Goal: Task Accomplishment & Management: Complete application form

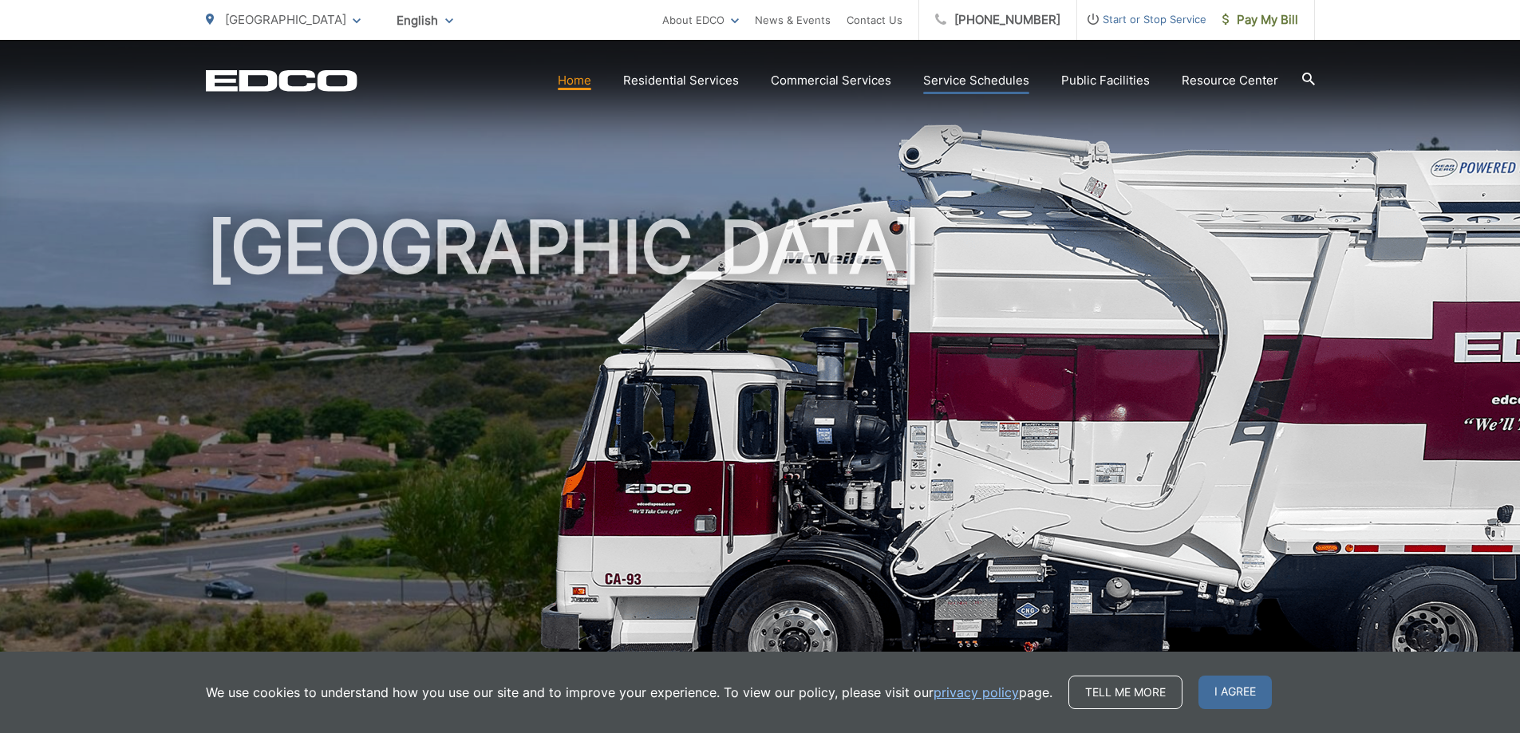
click at [966, 83] on link "Service Schedules" at bounding box center [976, 80] width 106 height 19
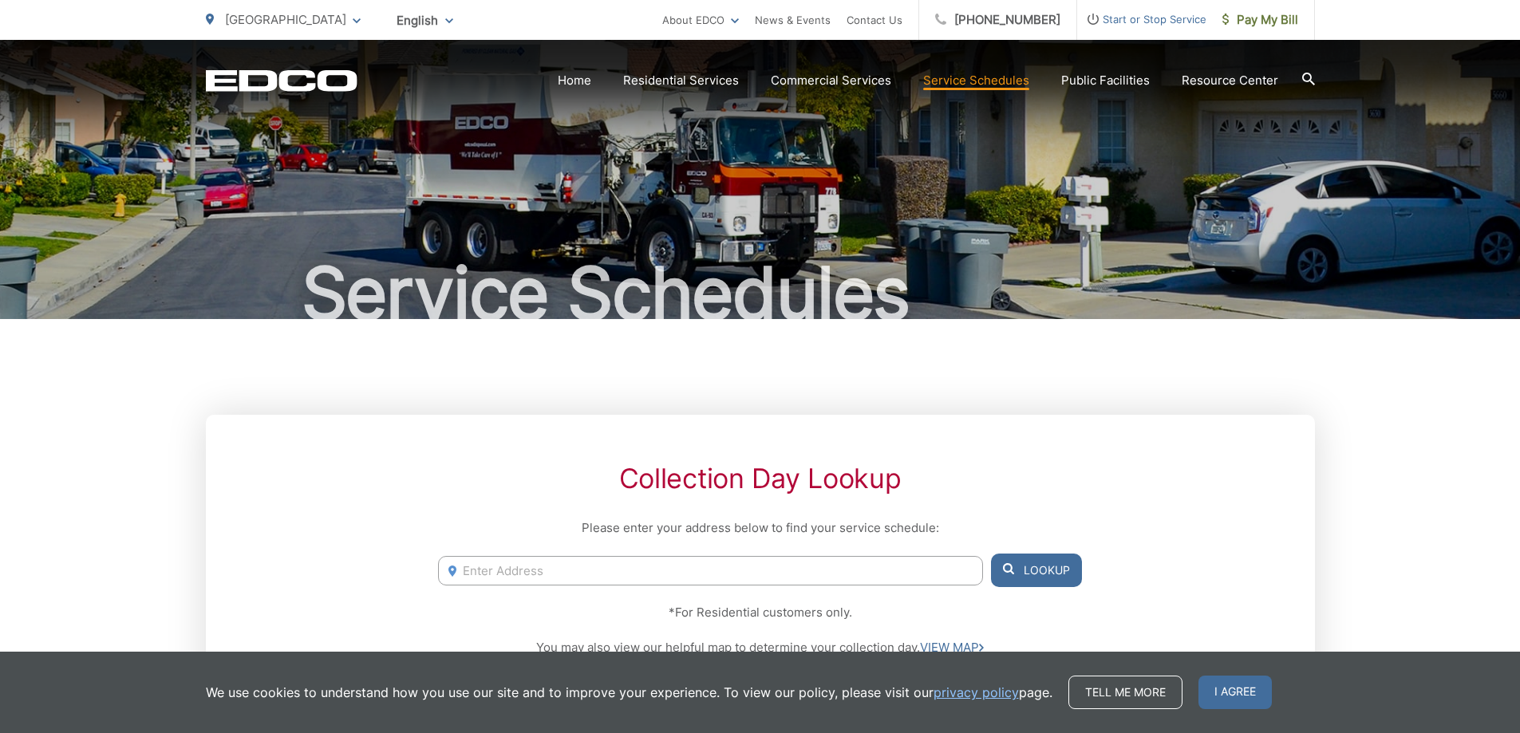
click at [526, 572] on input "Enter Address" at bounding box center [710, 571] width 544 height 30
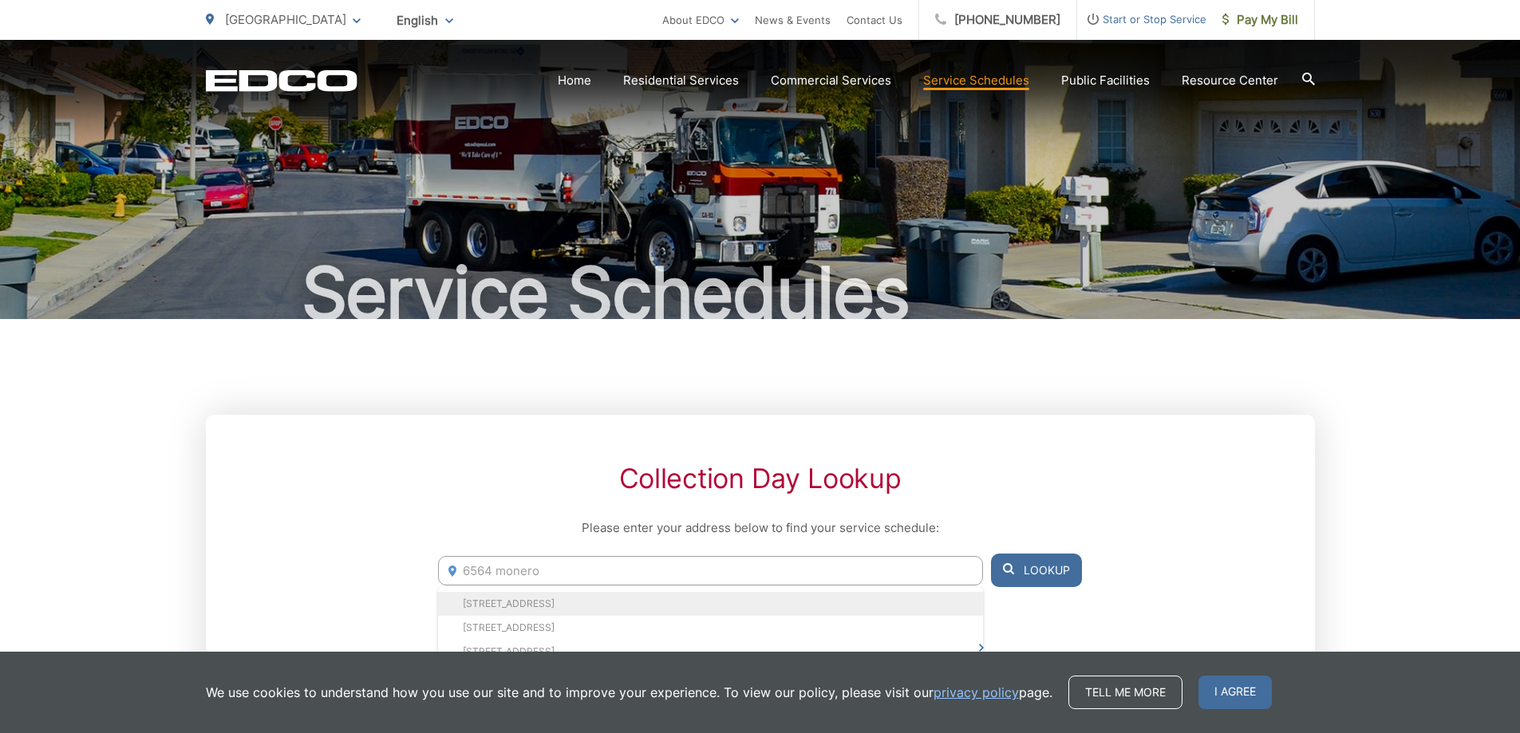
click at [559, 598] on li "6564 Monero Dr, Rancho Palos Verdes, CA, 90275" at bounding box center [710, 604] width 544 height 24
type input "6564 Monero Dr, Rancho Palos Verdes, CA, 90275"
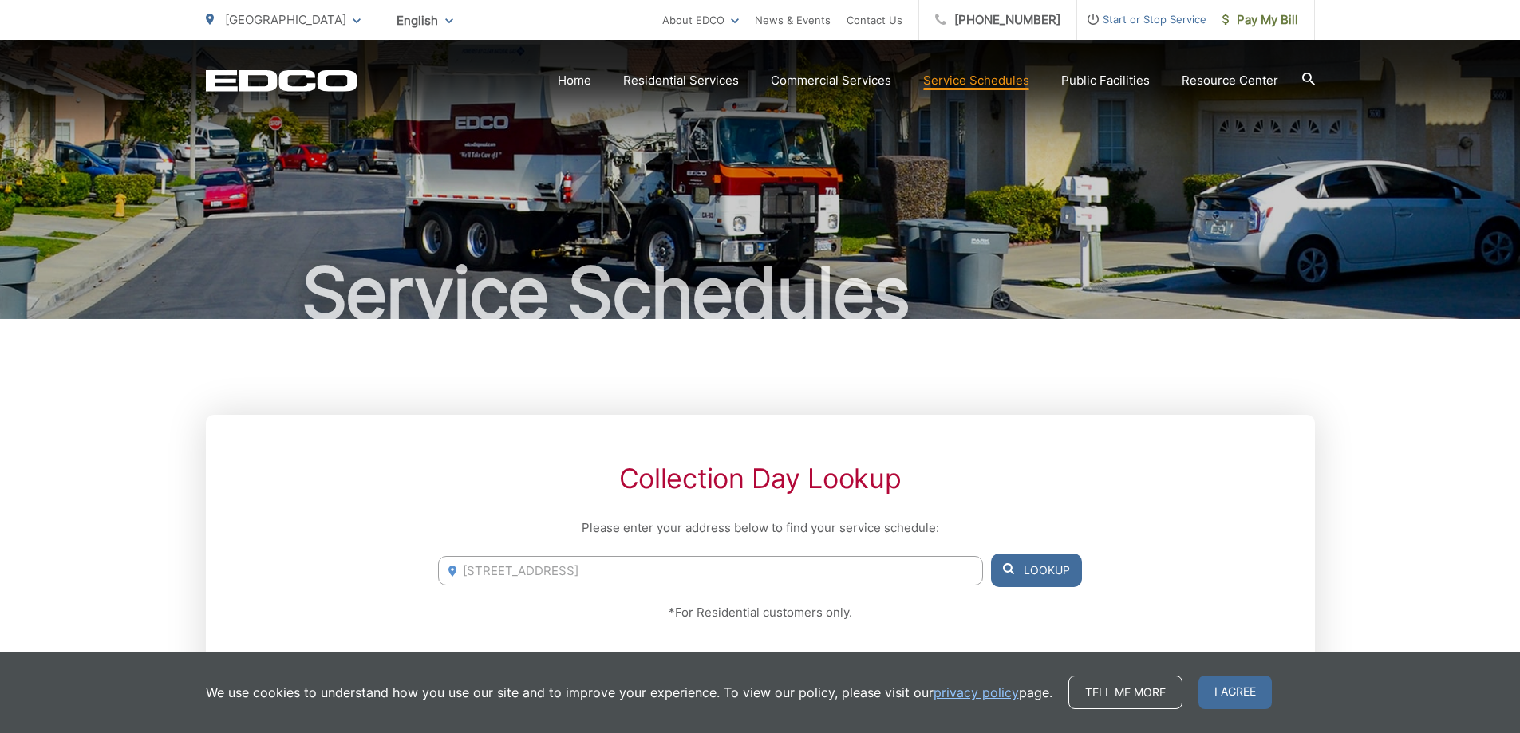
click at [1054, 567] on button "Lookup" at bounding box center [1036, 571] width 91 height 34
click at [1037, 571] on button "Lookup" at bounding box center [1036, 571] width 91 height 34
click at [1044, 561] on button "Lookup" at bounding box center [1036, 571] width 91 height 34
click at [1232, 693] on span "I agree" at bounding box center [1235, 693] width 73 height 34
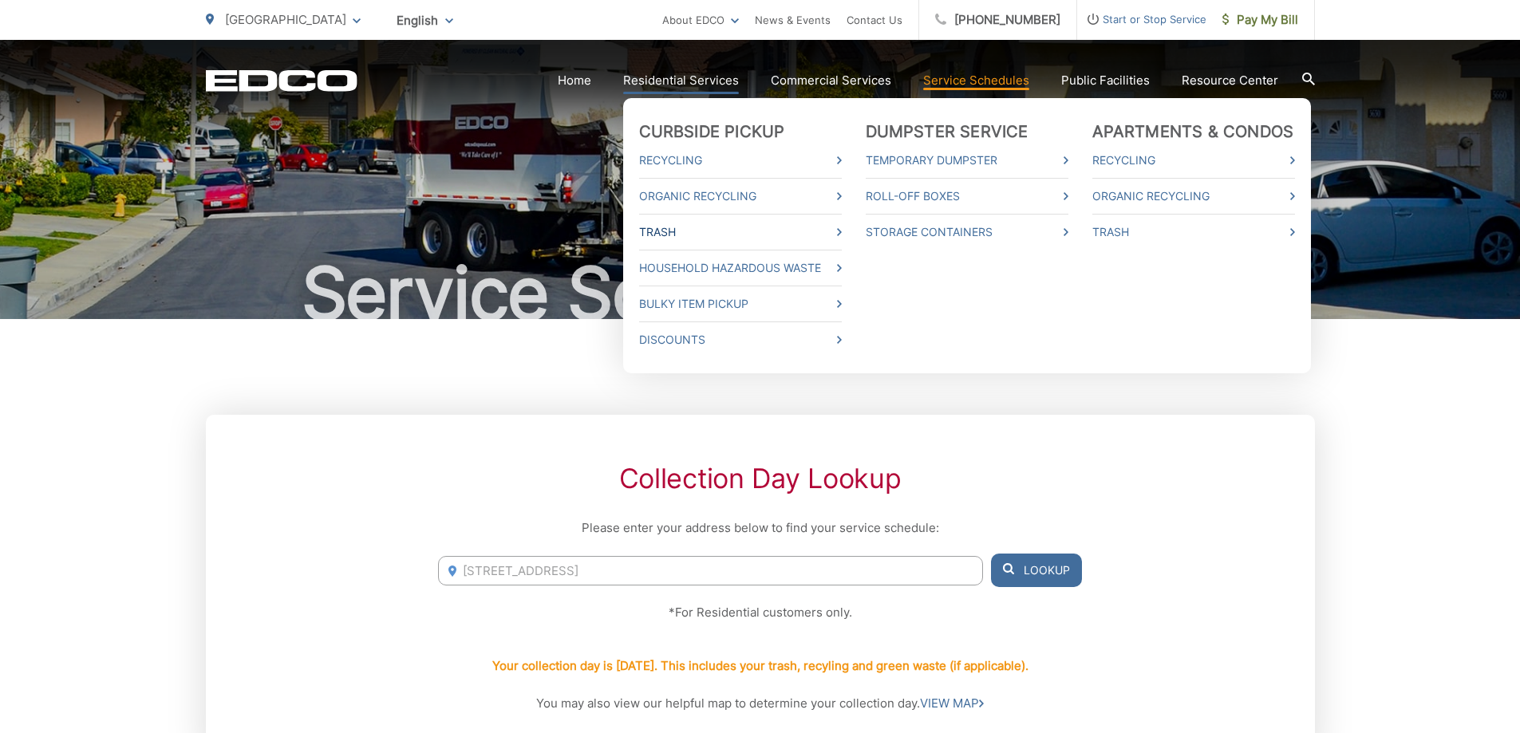
click at [662, 231] on link "Trash" at bounding box center [740, 232] width 203 height 19
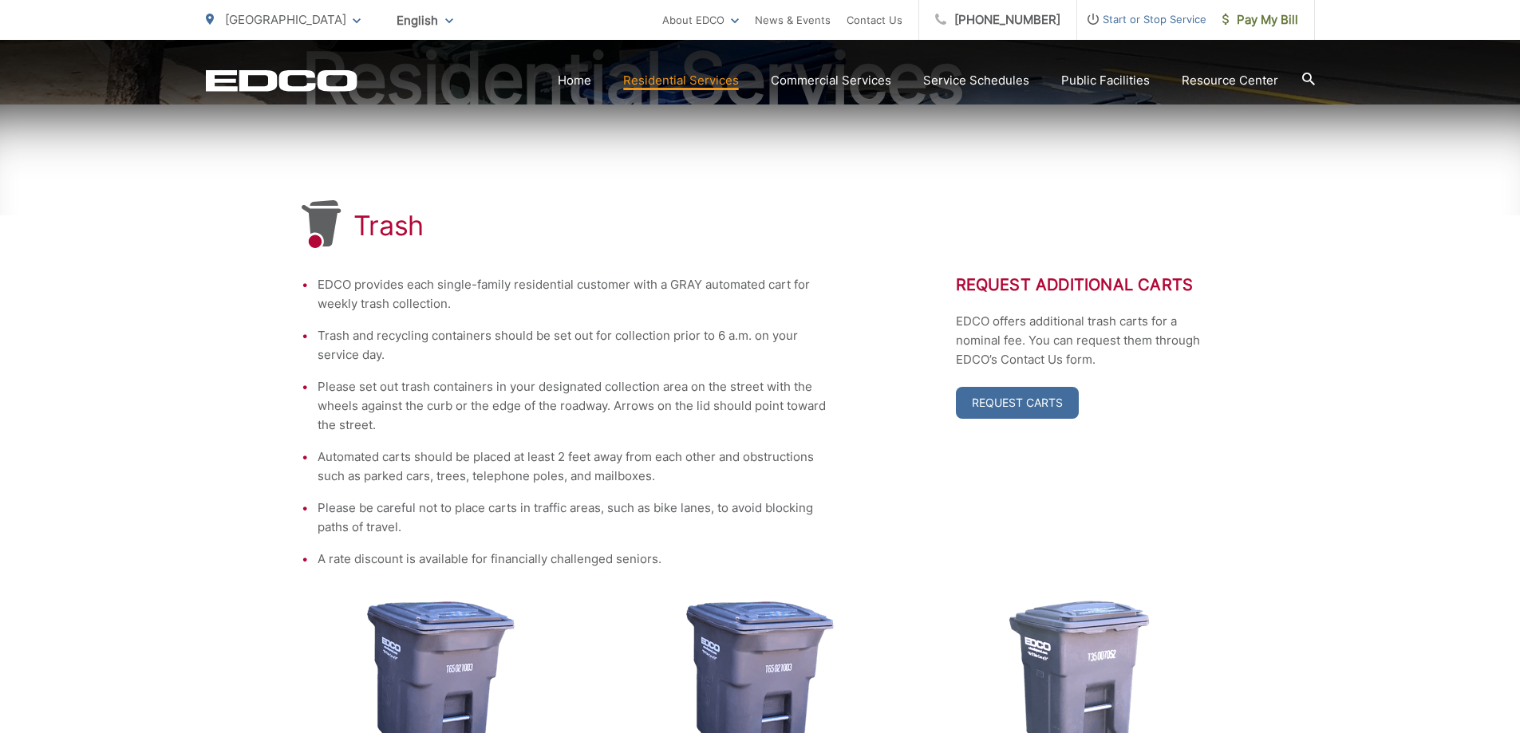
scroll to position [319, 0]
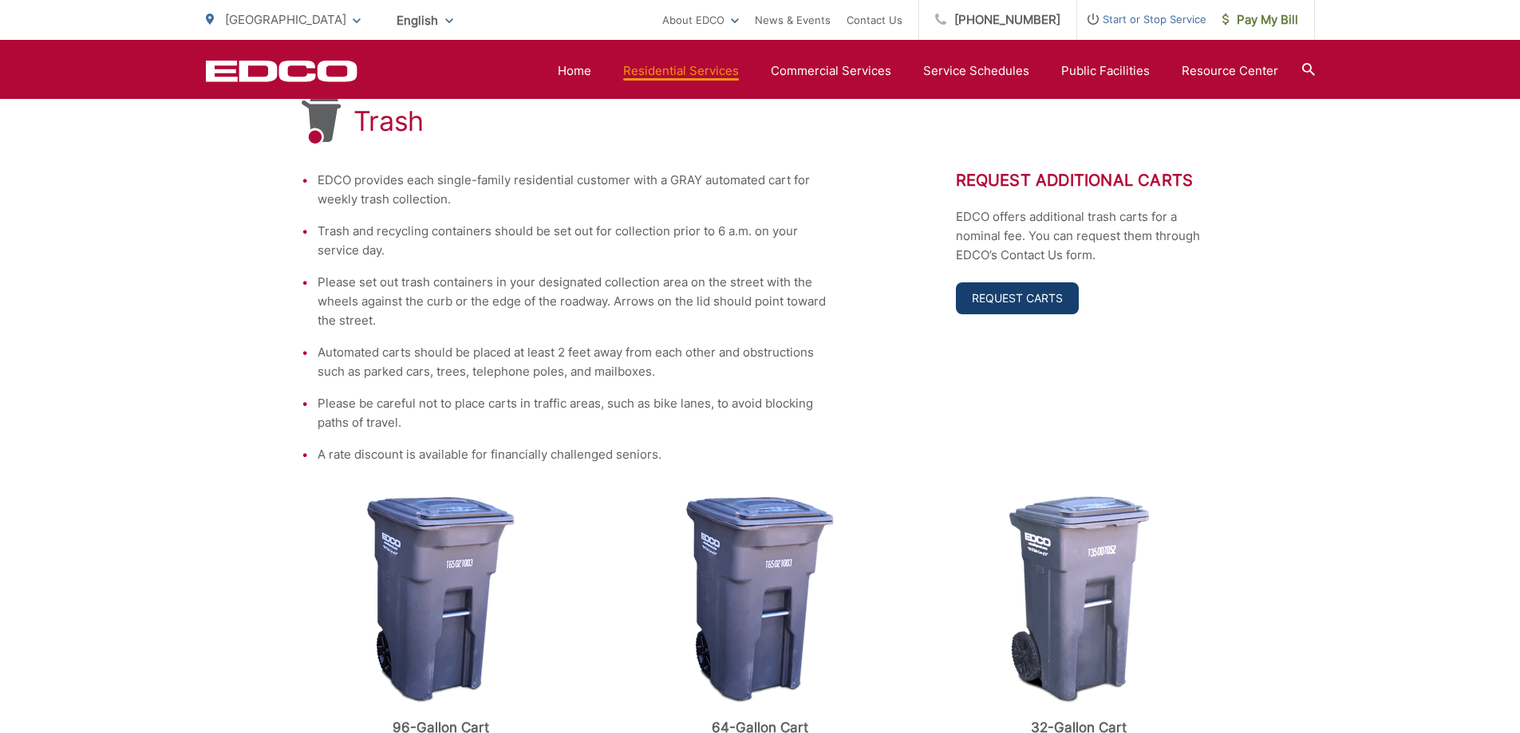
click at [1017, 298] on link "Request Carts" at bounding box center [1017, 298] width 123 height 32
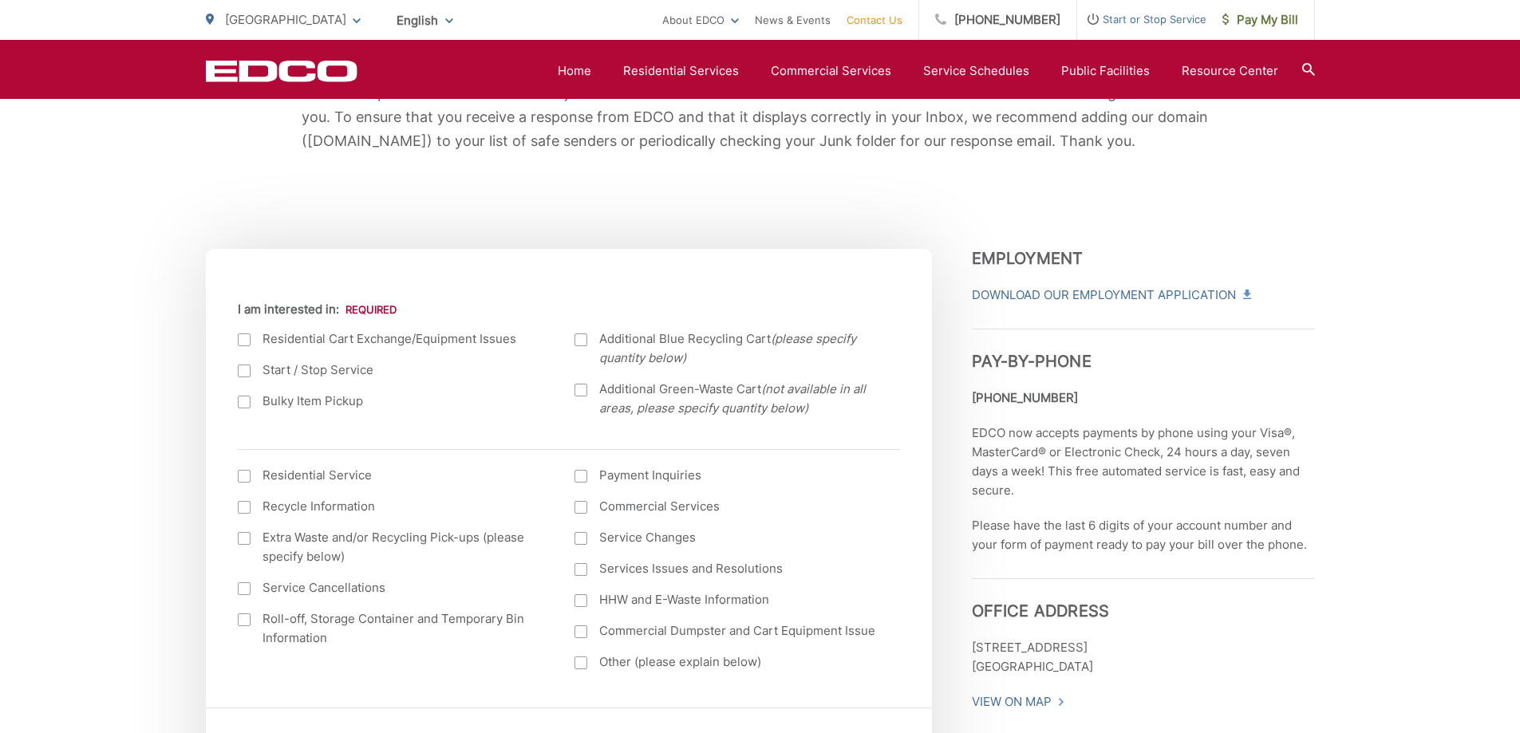
scroll to position [399, 0]
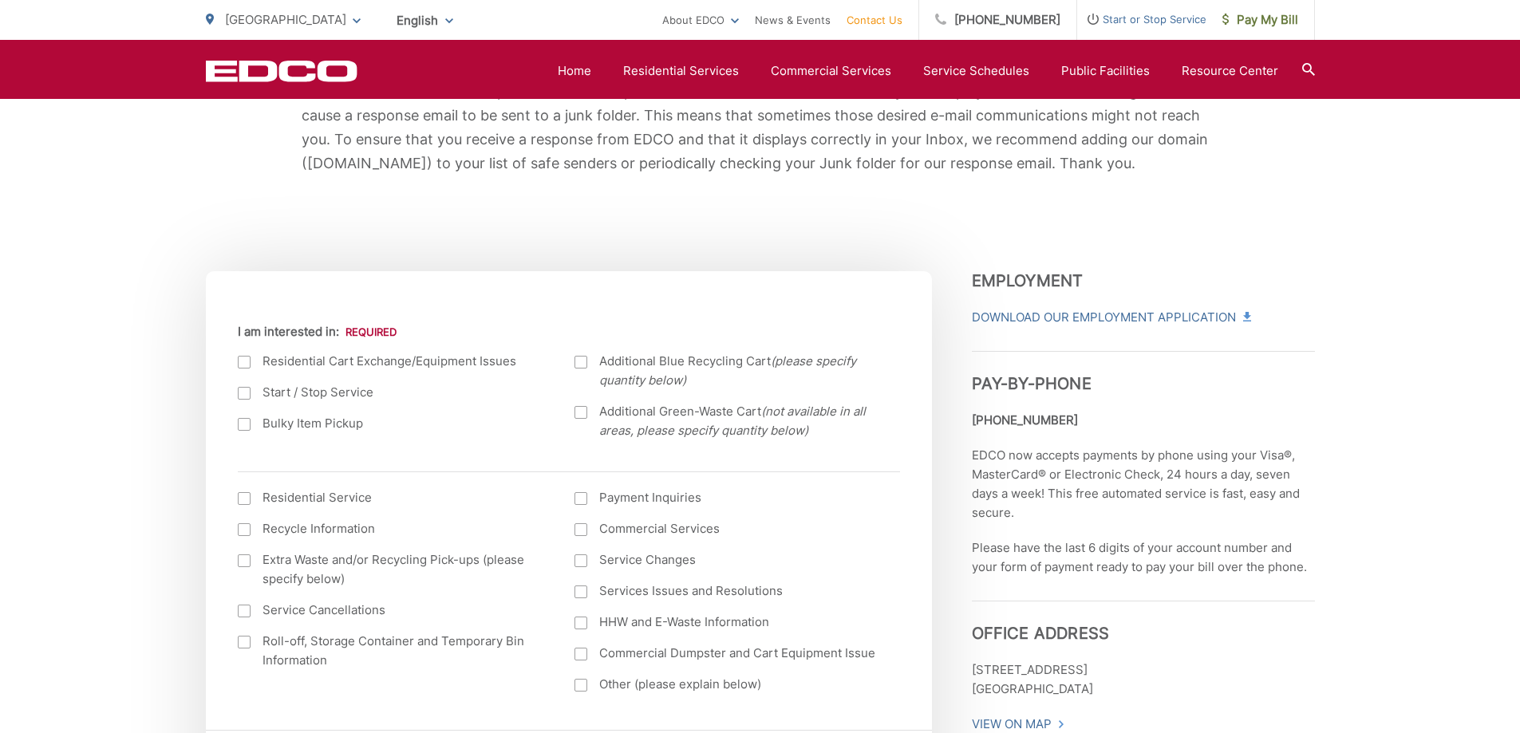
click at [243, 360] on div at bounding box center [244, 362] width 13 height 13
click at [0, 0] on input "I am interested in:" at bounding box center [0, 0] width 0 height 0
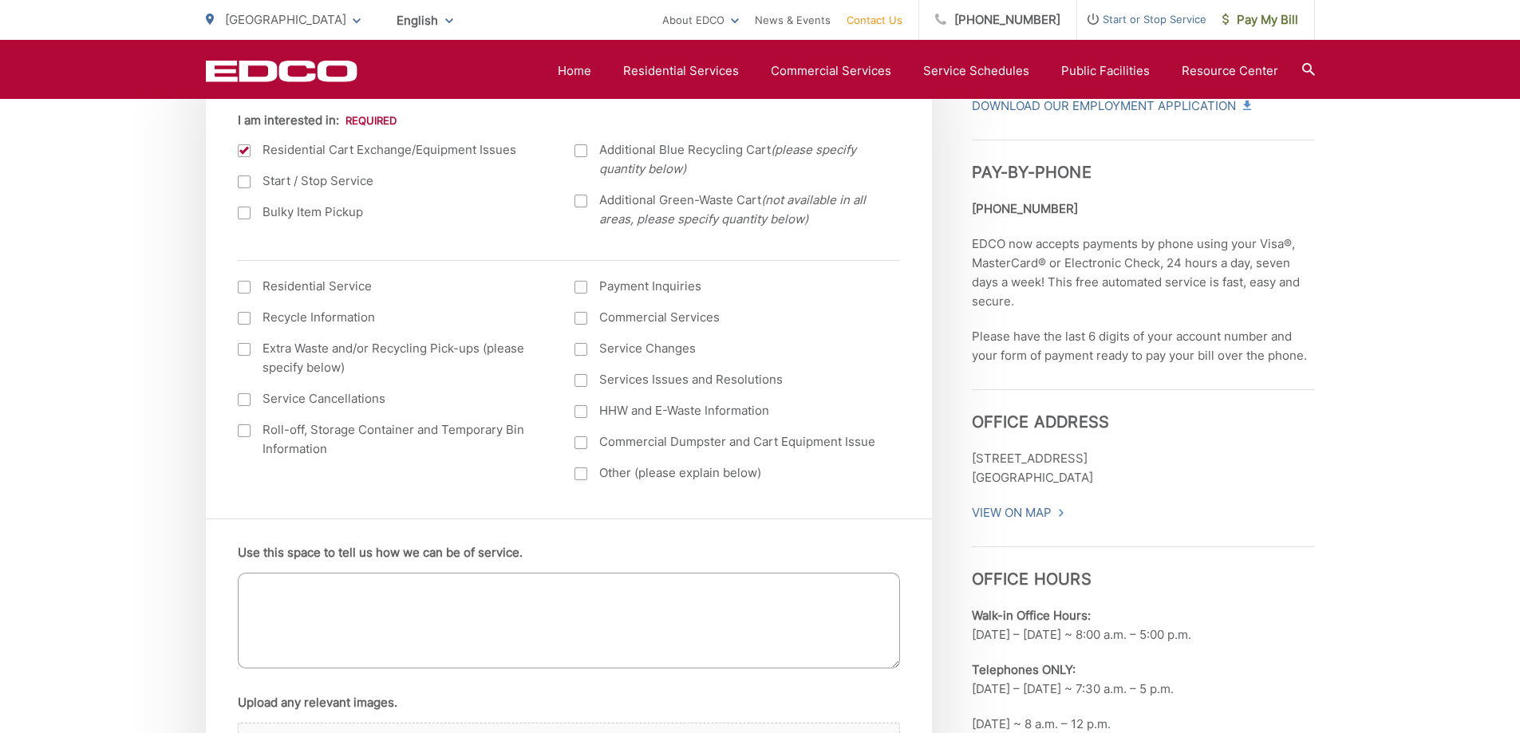
scroll to position [798, 0]
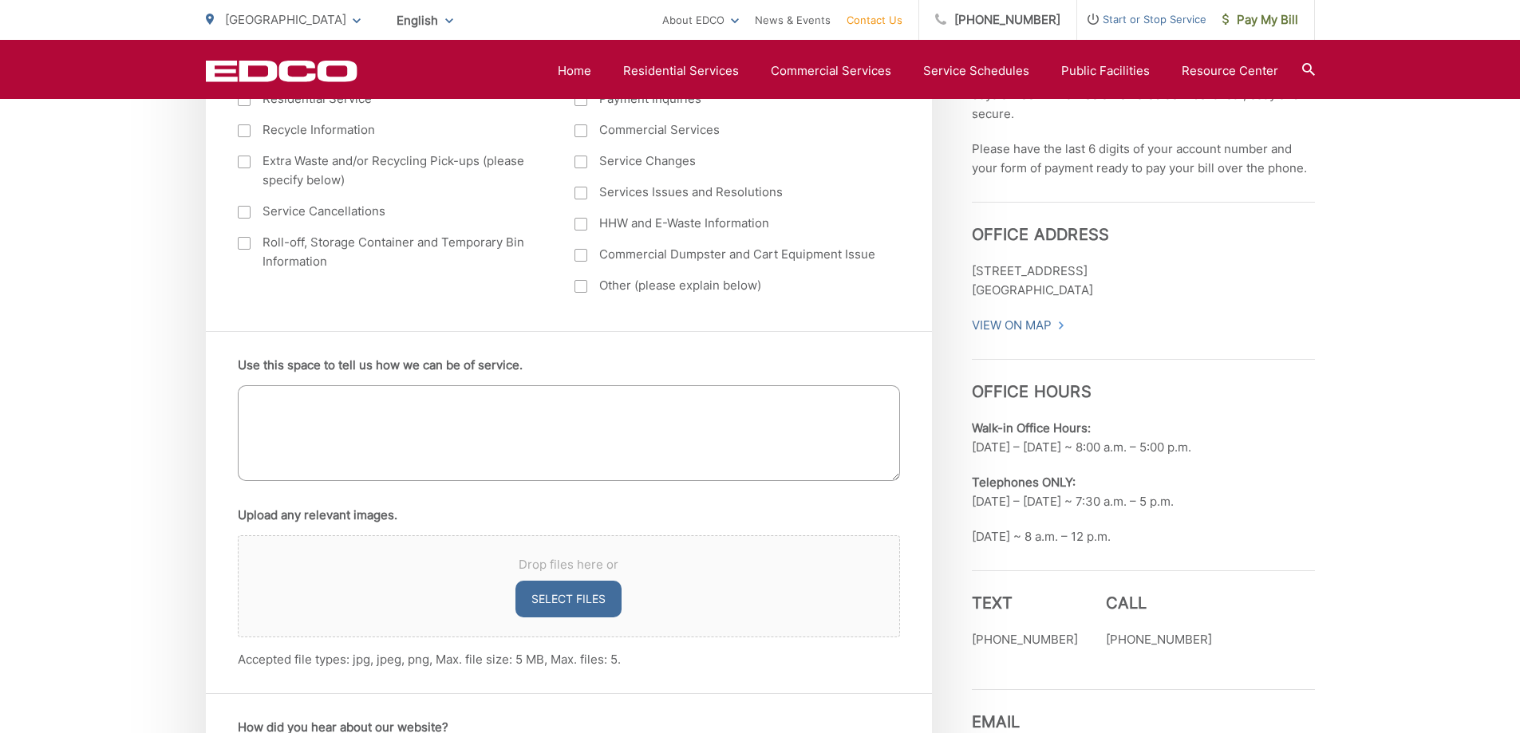
click at [346, 401] on textarea "Use this space to tell us how we can be of service." at bounding box center [569, 433] width 662 height 96
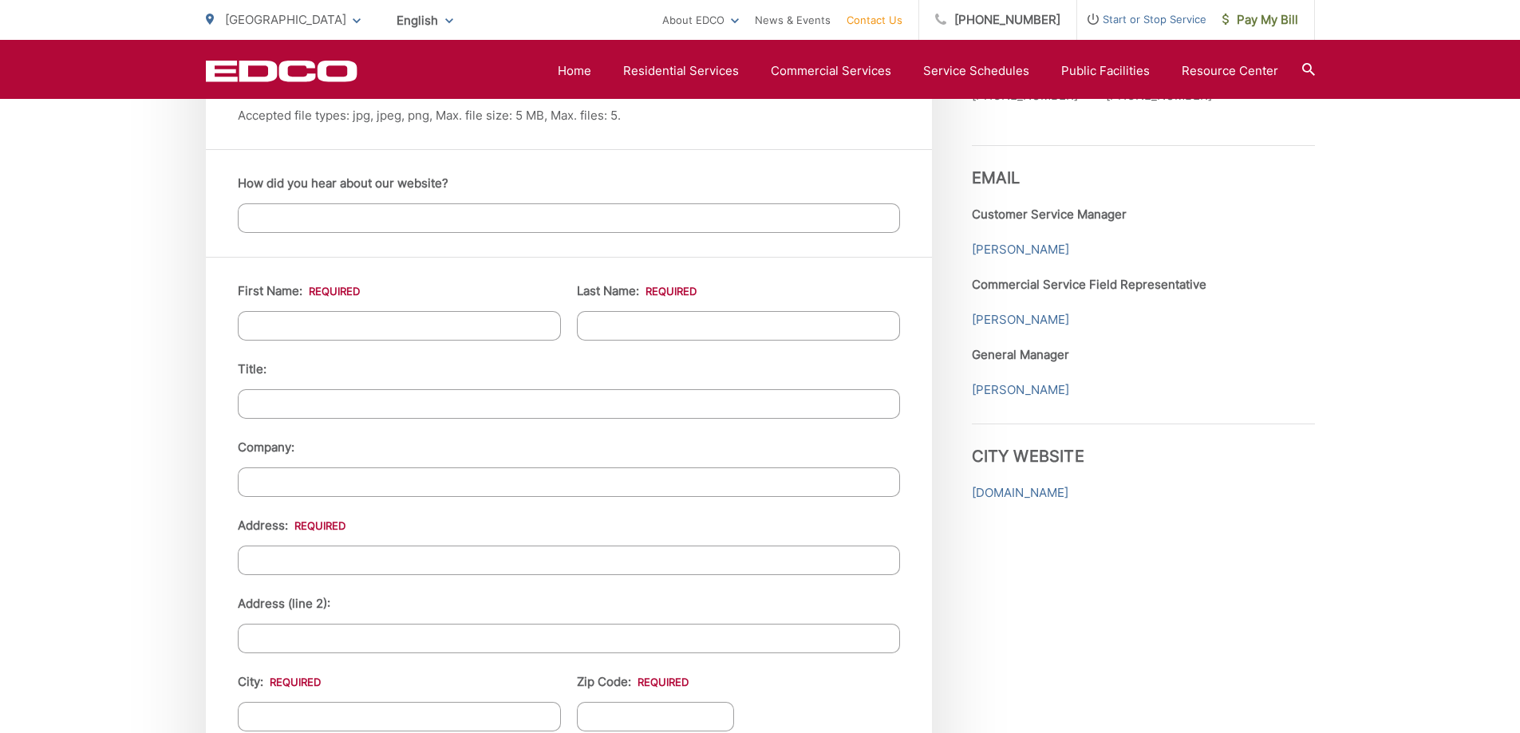
scroll to position [1277, 0]
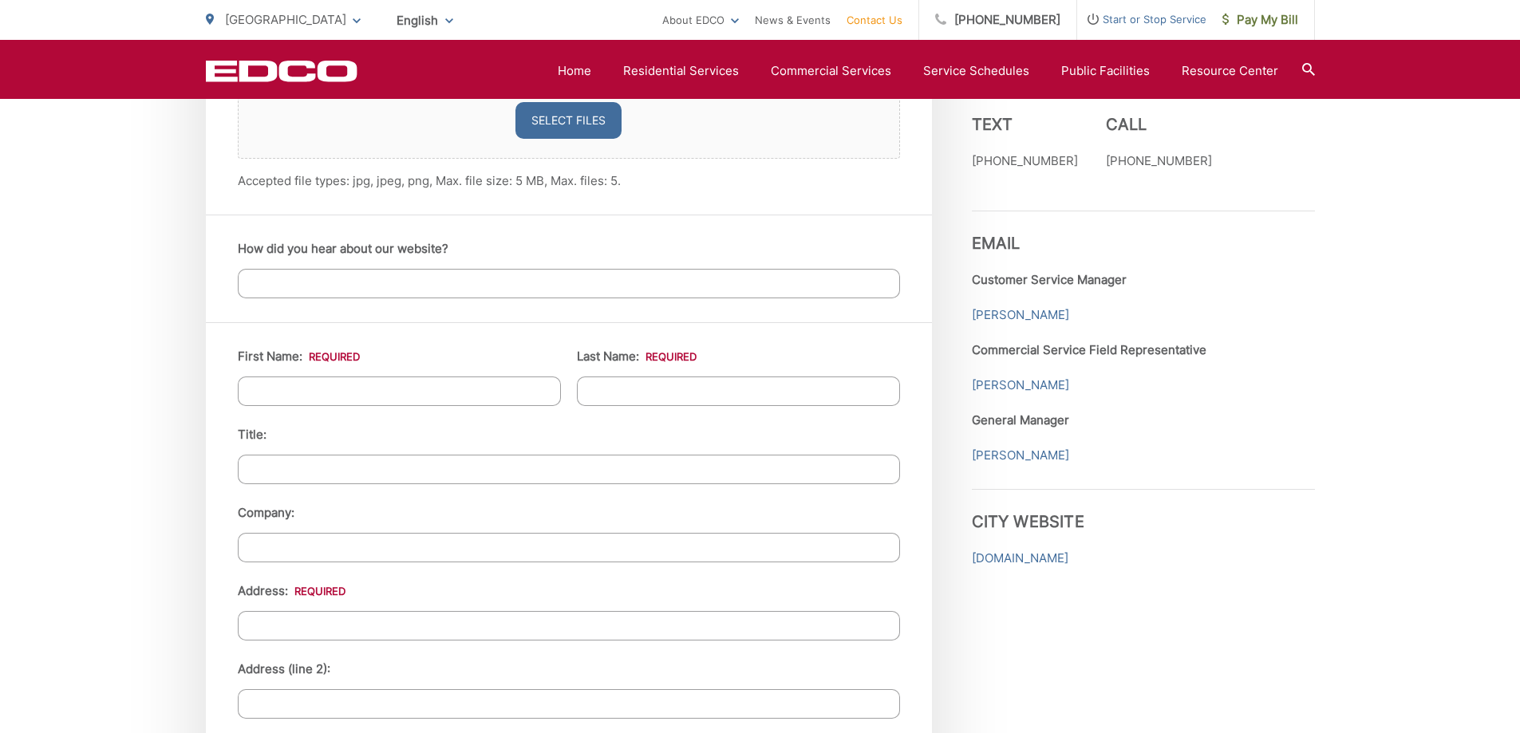
type textarea "I would like to get a big residential cart. Currently I only have a small resid…"
click at [325, 292] on input "How did you hear about our website?" at bounding box center [569, 284] width 662 height 30
type input "knew about it before"
click at [330, 386] on input "First Name: *" at bounding box center [399, 392] width 323 height 30
type input "Chris"
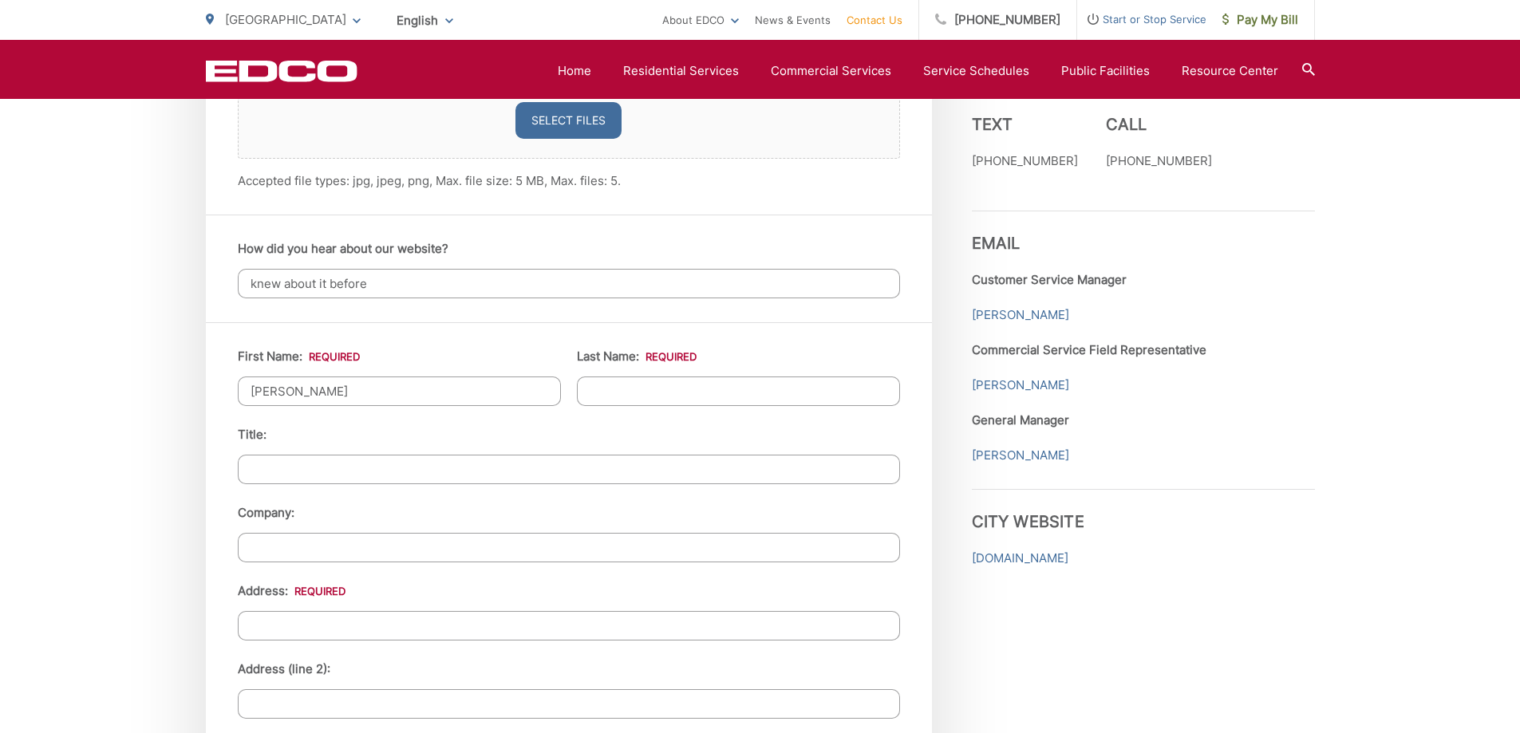
click at [690, 392] on input "Last Name: *" at bounding box center [738, 392] width 323 height 30
type input "Loether"
click at [319, 626] on input "Address: *" at bounding box center [569, 626] width 662 height 30
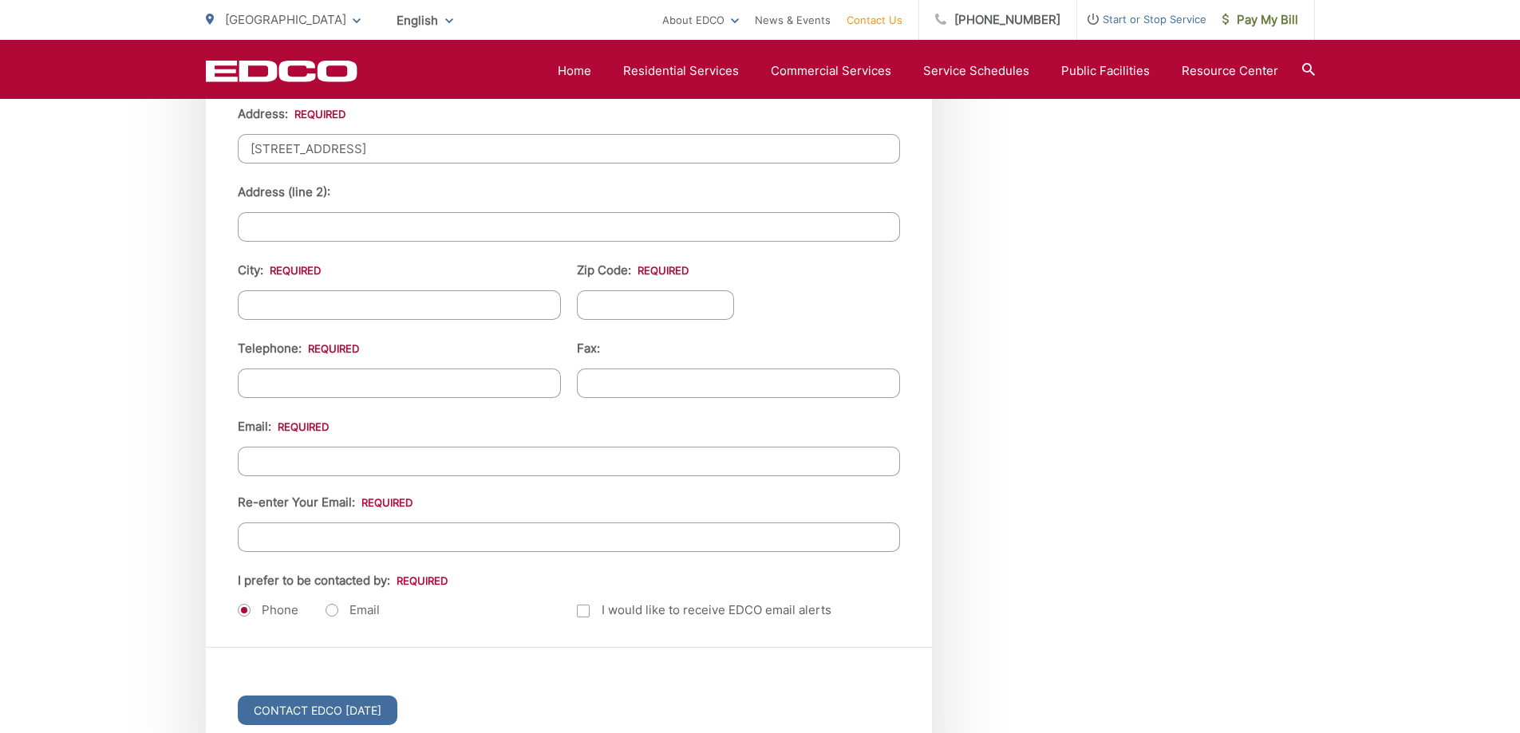
scroll to position [1756, 0]
type input "6564 Monero Drive"
click at [300, 296] on input "City: *" at bounding box center [399, 304] width 323 height 30
type input "[GEOGRAPHIC_DATA]"
click at [615, 298] on input "Zip Code: *" at bounding box center [656, 304] width 158 height 30
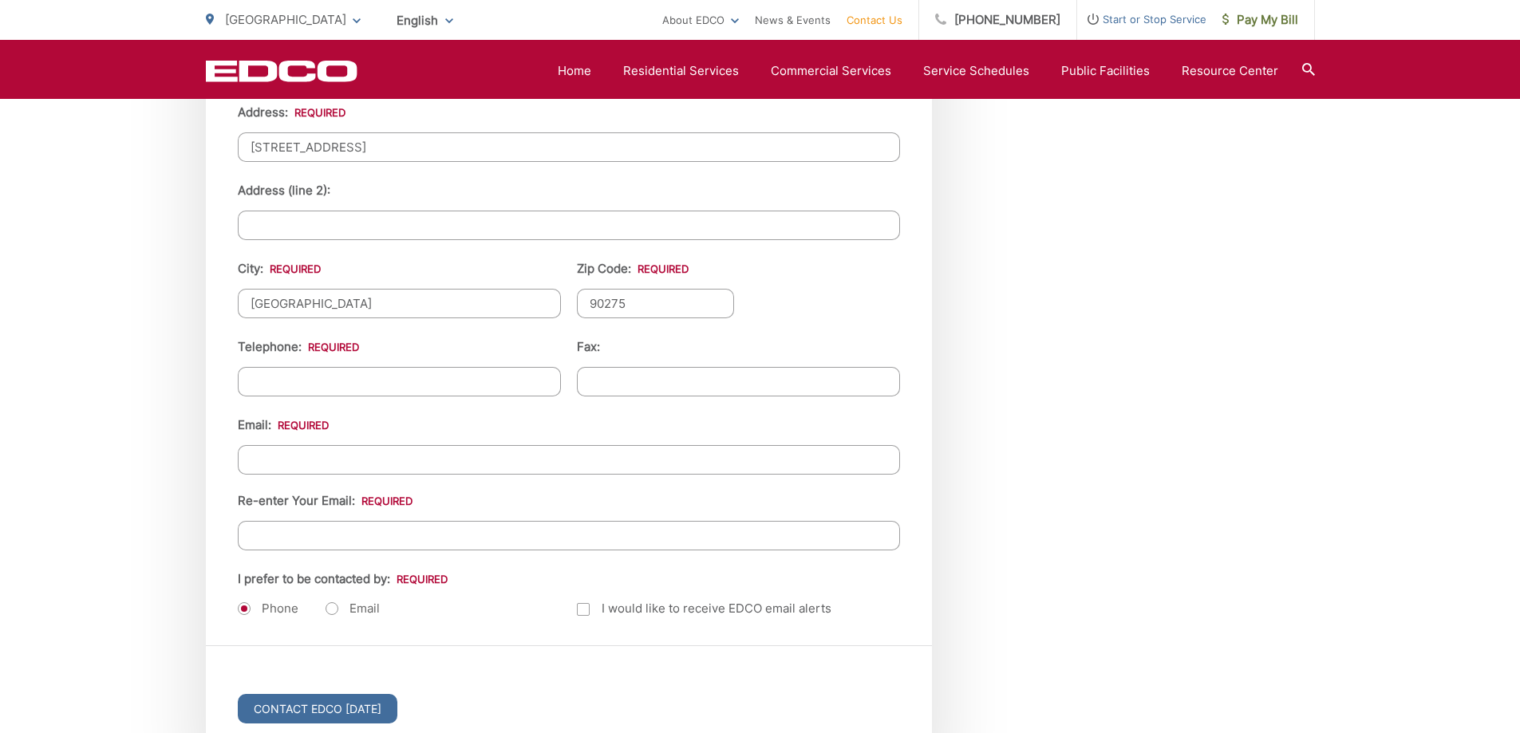
type input "90275"
click at [421, 371] on input "(___) ___-____" at bounding box center [399, 382] width 323 height 30
type input "(208) 721-7189"
click at [346, 459] on input "Email *" at bounding box center [569, 460] width 662 height 30
type input "loetchri@isu.edu"
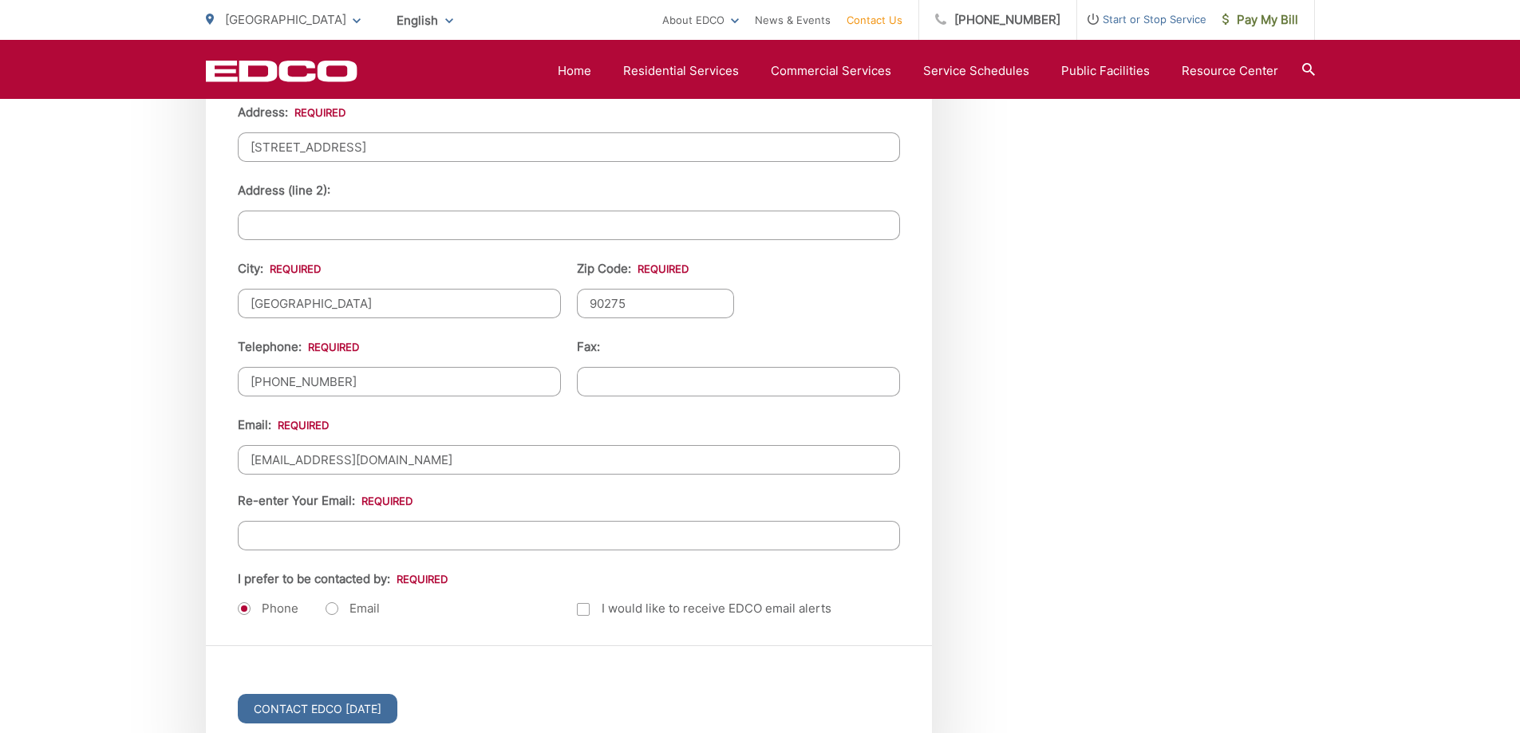
click at [313, 540] on input "Re-enter Your Email:" at bounding box center [569, 536] width 662 height 30
type input "loetchri@isu.edu"
click at [330, 606] on label "Email" at bounding box center [353, 609] width 54 height 16
radio input "true"
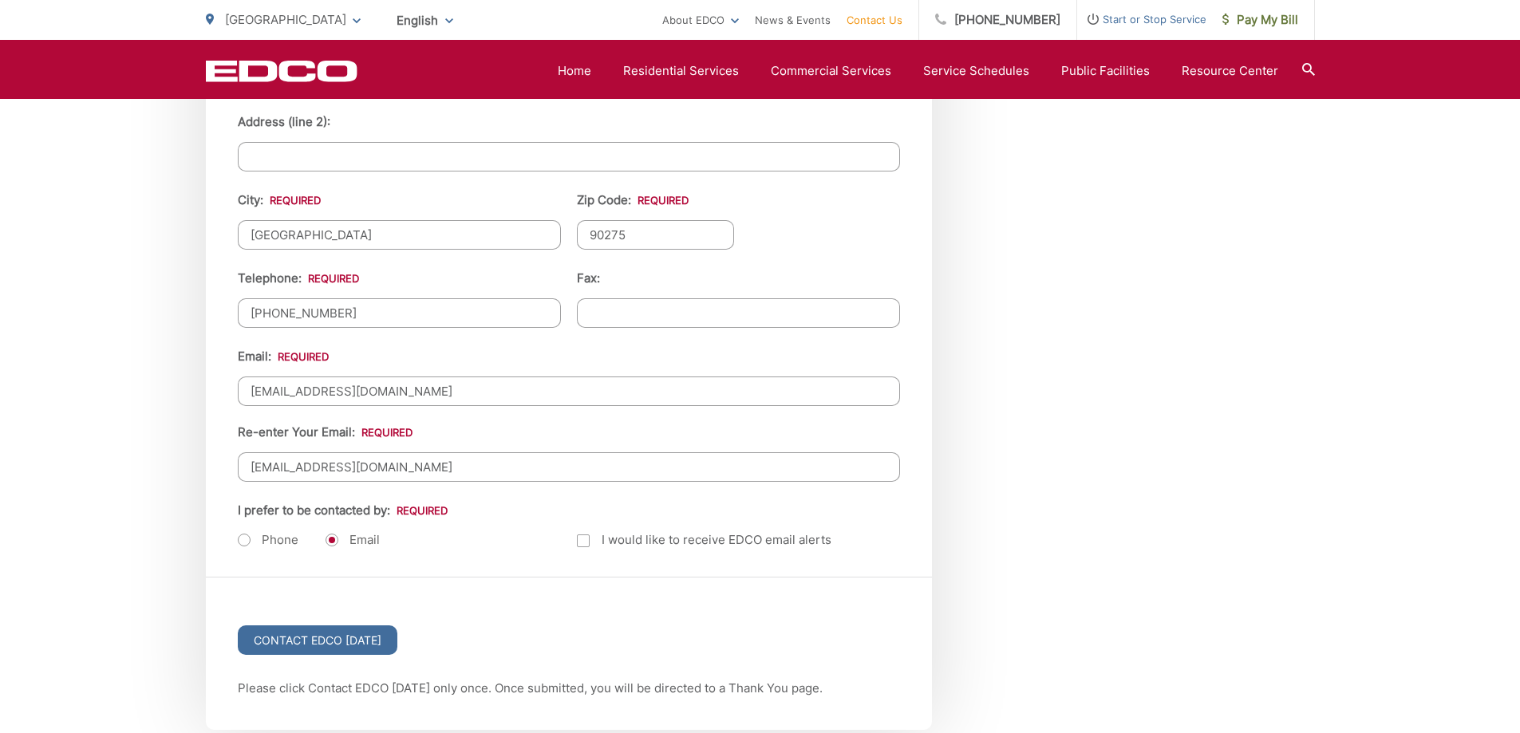
scroll to position [1915, 0]
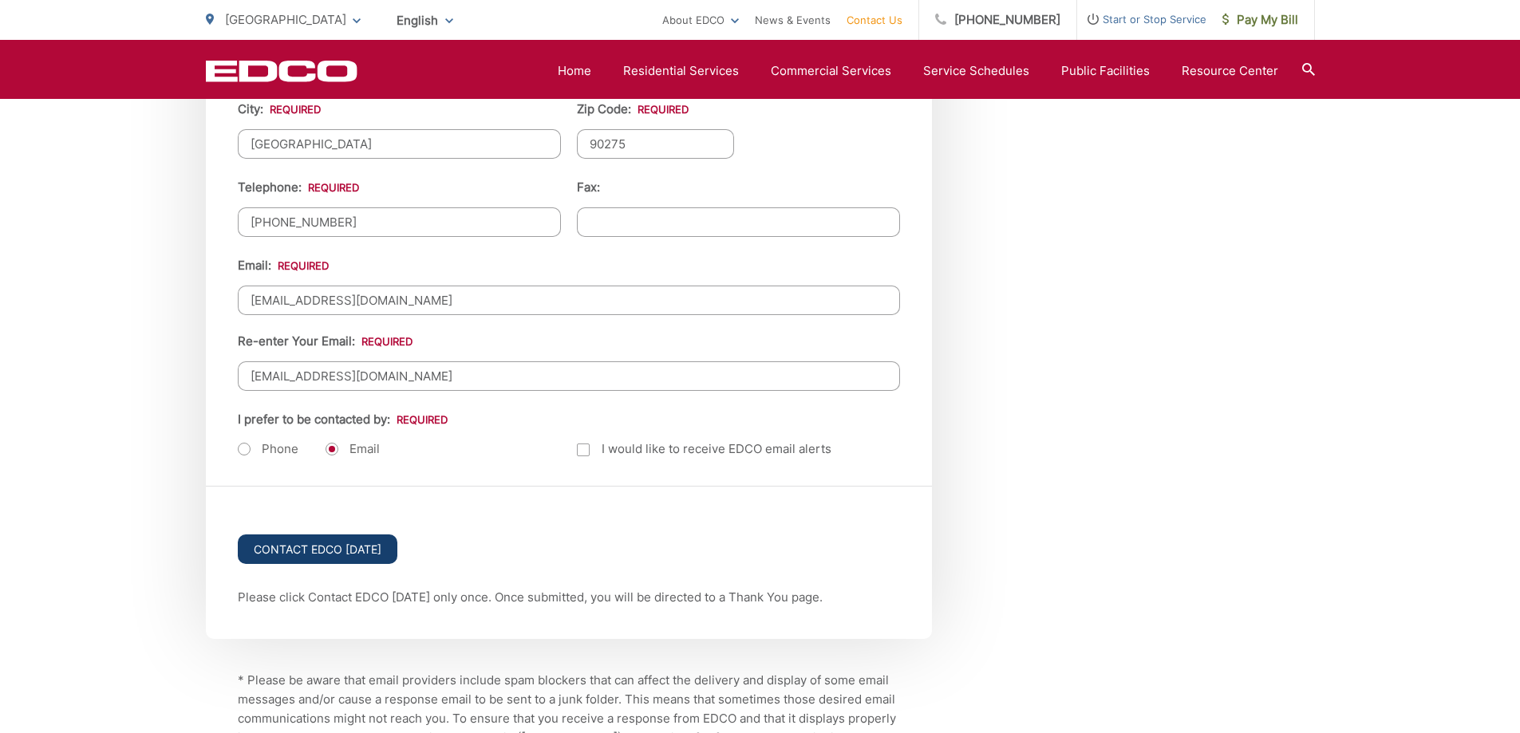
click at [311, 546] on input "Contact EDCO Today" at bounding box center [318, 550] width 160 height 30
